Goal: Navigation & Orientation: Find specific page/section

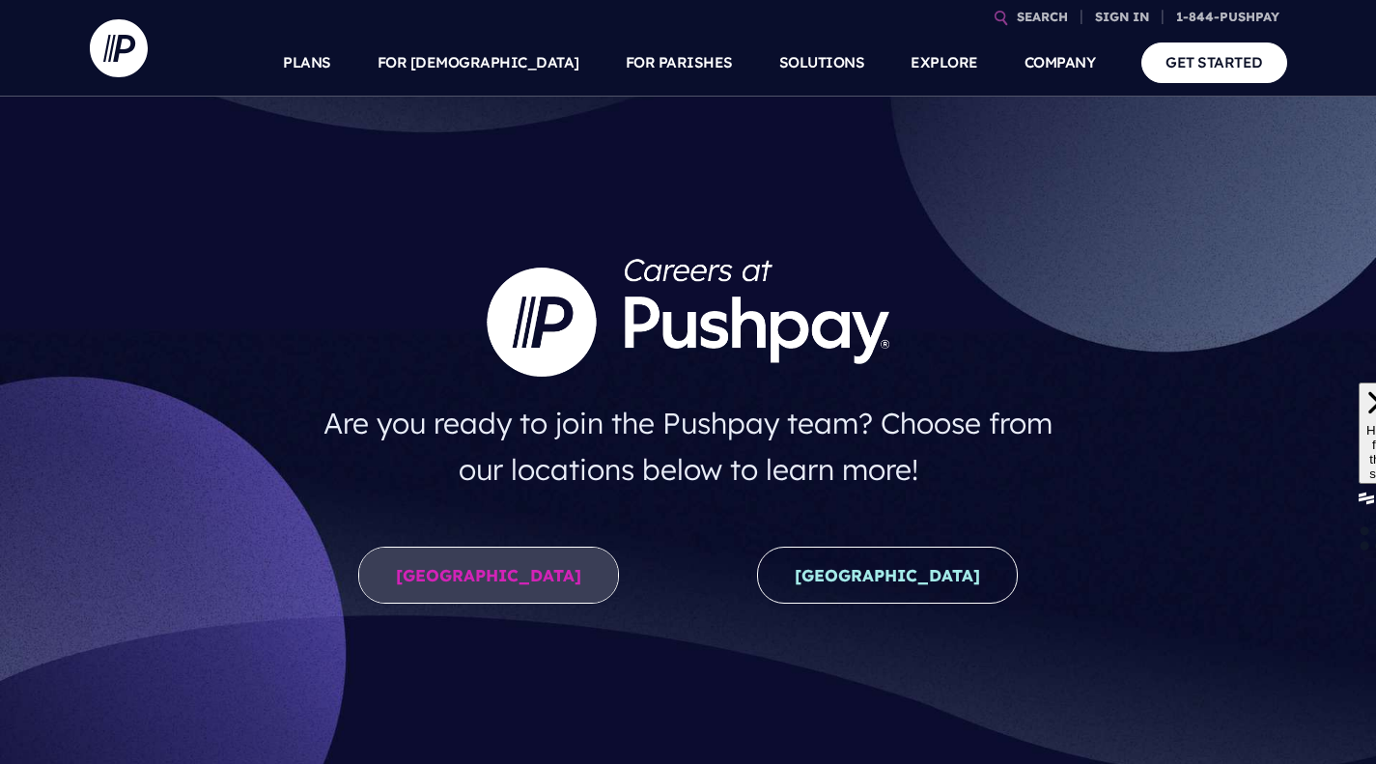
click at [480, 591] on link "United States" at bounding box center [488, 575] width 261 height 57
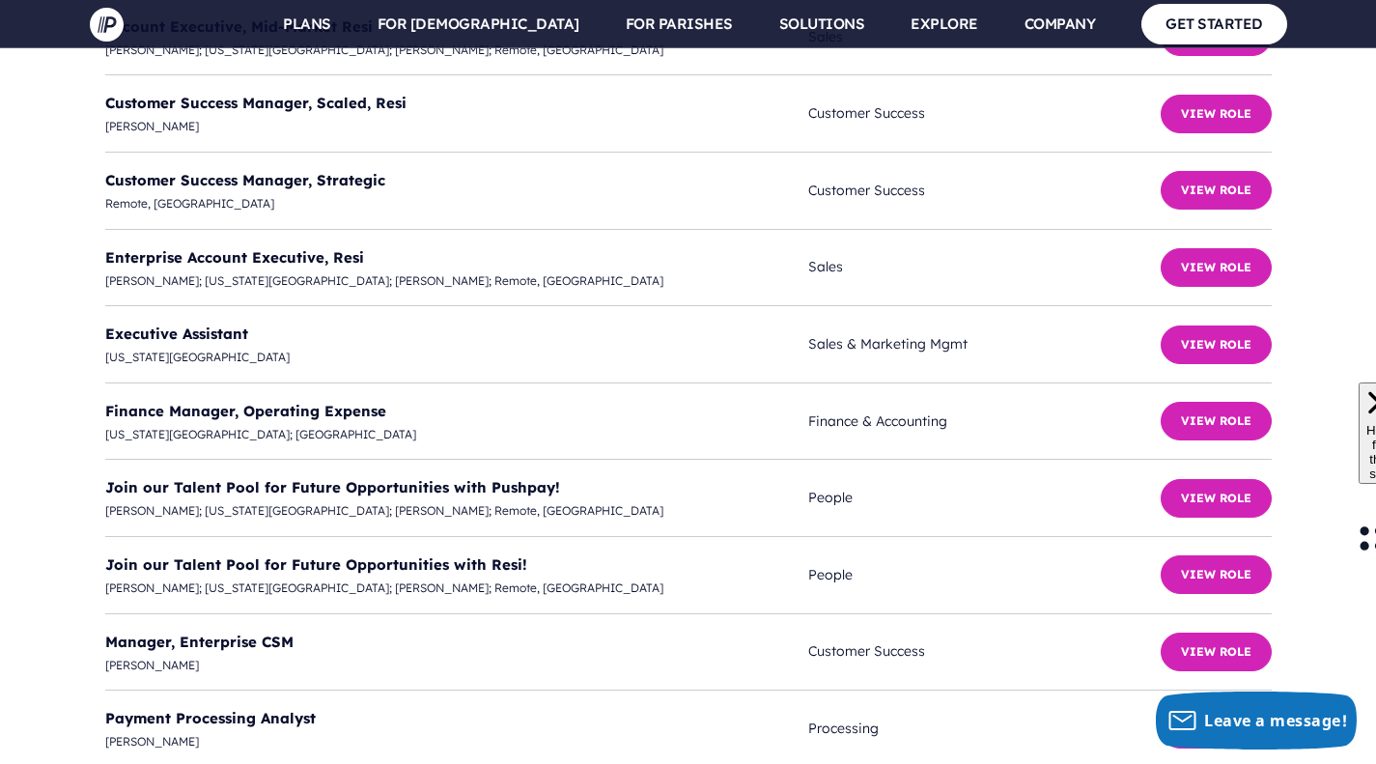
scroll to position [5150, 0]
